Goal: Task Accomplishment & Management: Use online tool/utility

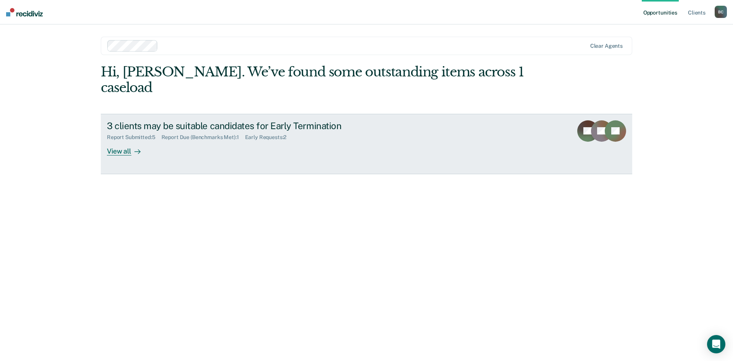
click at [108, 141] on div "View all" at bounding box center [128, 148] width 43 height 15
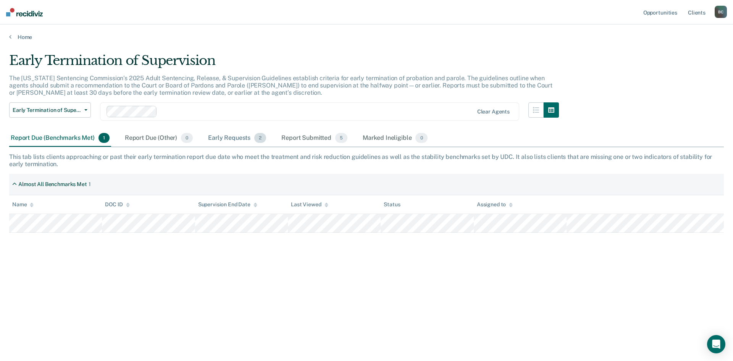
click at [237, 139] on div "Early Requests 2" at bounding box center [237, 138] width 61 height 17
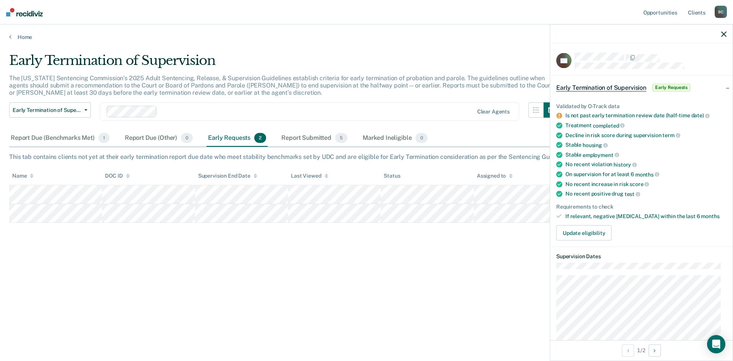
click at [290, 114] on div at bounding box center [316, 111] width 313 height 9
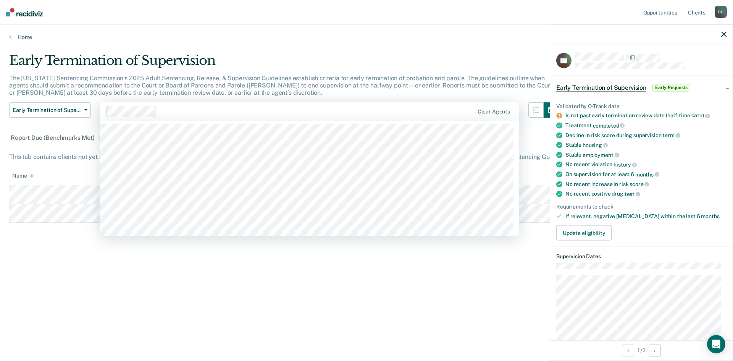
click at [297, 53] on div "Early Termination of Supervision" at bounding box center [284, 64] width 550 height 22
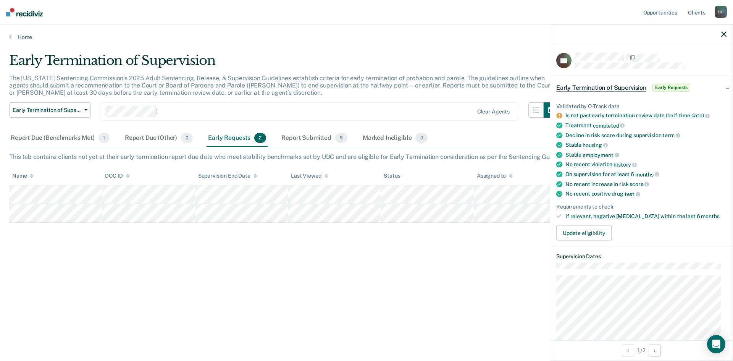
click at [522, 30] on div "Home" at bounding box center [366, 32] width 733 height 16
click at [558, 2] on nav "Opportunities Client s [PERSON_NAME] B C Profile How it works Log Out" at bounding box center [366, 12] width 733 height 24
click at [725, 34] on icon "button" at bounding box center [723, 33] width 5 height 5
